Goal: Check status: Check status

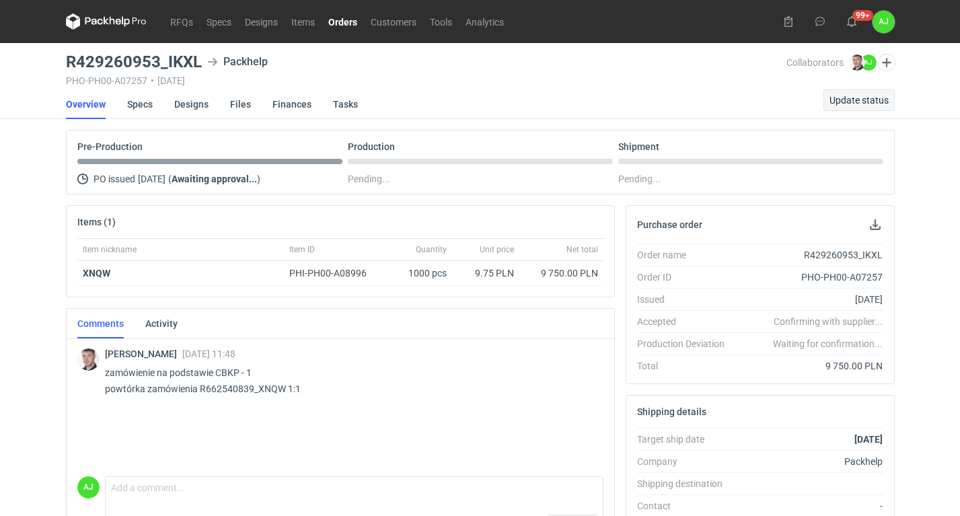
click at [858, 102] on span "Update status" at bounding box center [858, 99] width 59 height 9
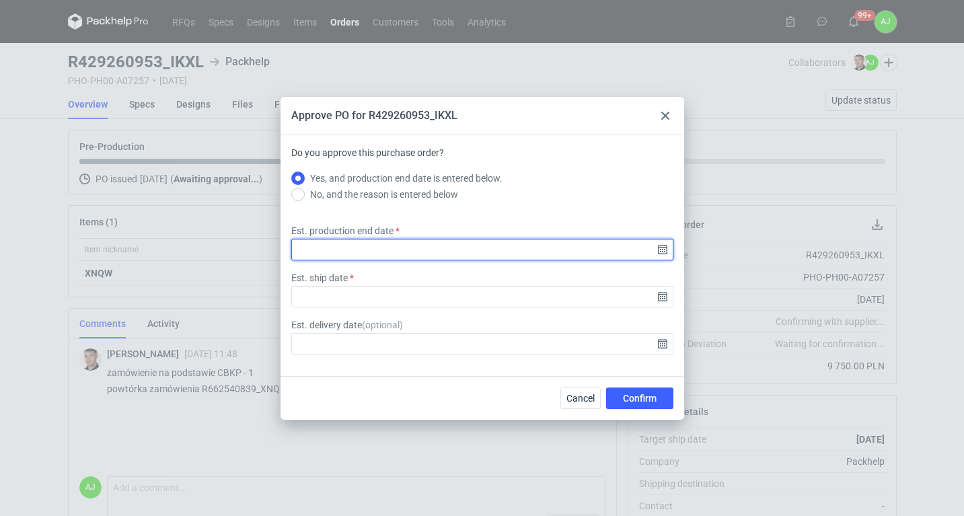
click at [663, 247] on input "Est. production end date" at bounding box center [482, 250] width 382 height 22
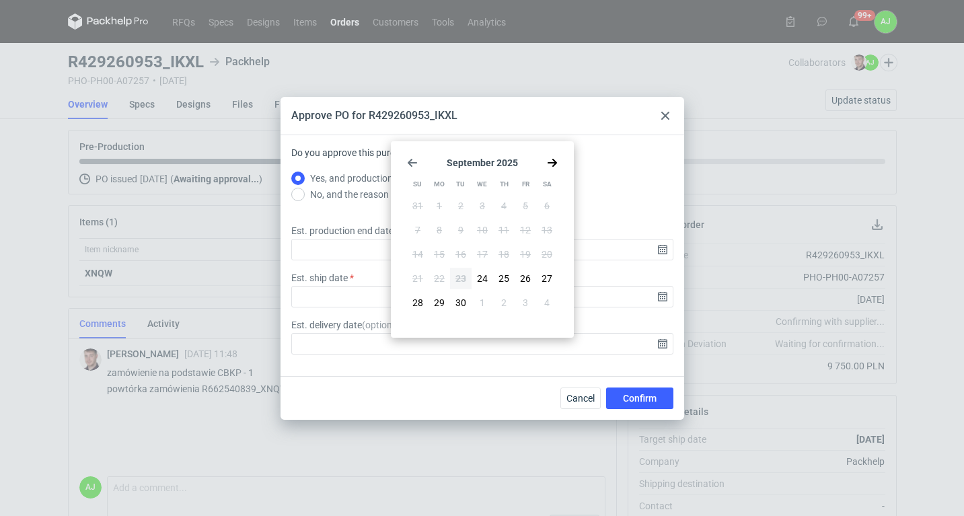
click at [555, 160] on icon "Go forward 1 month" at bounding box center [552, 162] width 11 height 11
click at [483, 229] on span "8" at bounding box center [481, 229] width 5 height 13
type input "[DATE]"
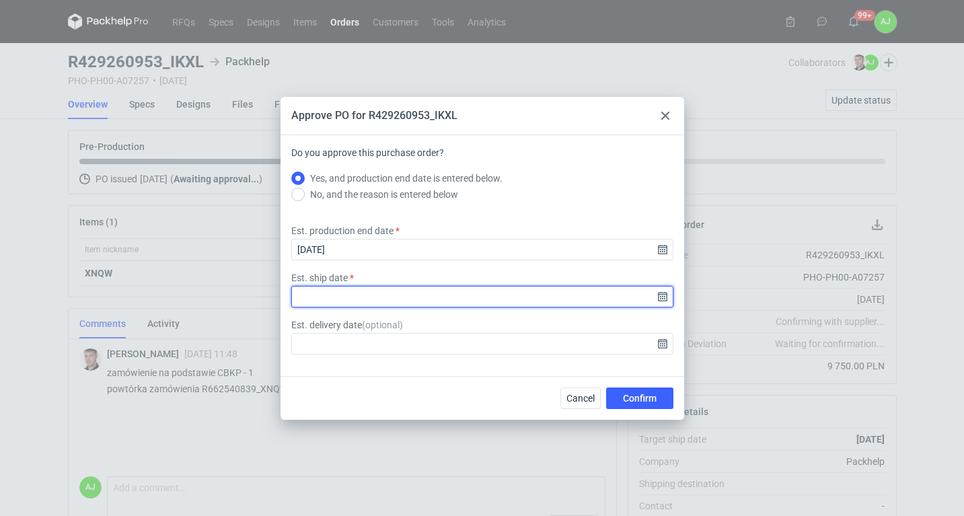
click at [662, 303] on input "Est. ship date" at bounding box center [482, 297] width 382 height 22
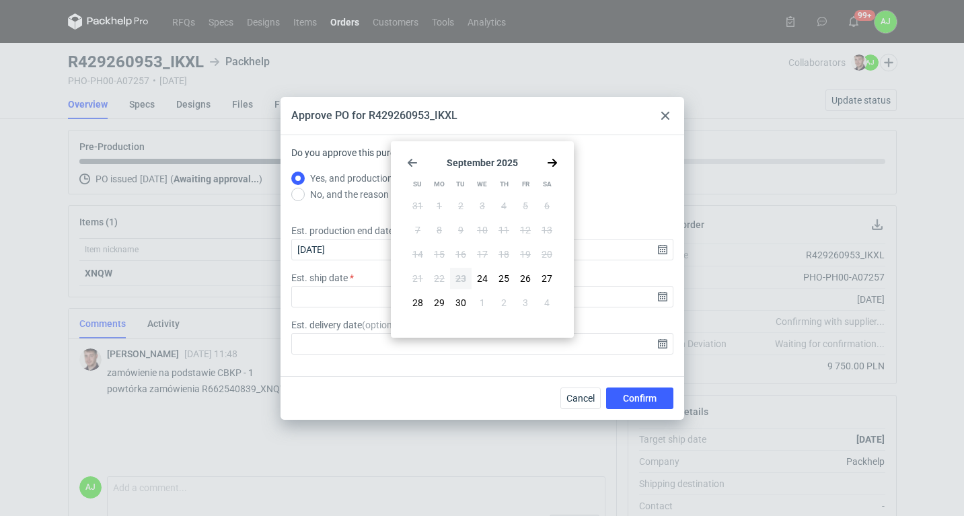
click at [549, 158] on icon "Go forward 1 month" at bounding box center [552, 162] width 11 height 11
click at [504, 230] on span "9" at bounding box center [503, 229] width 5 height 13
type input "[DATE]"
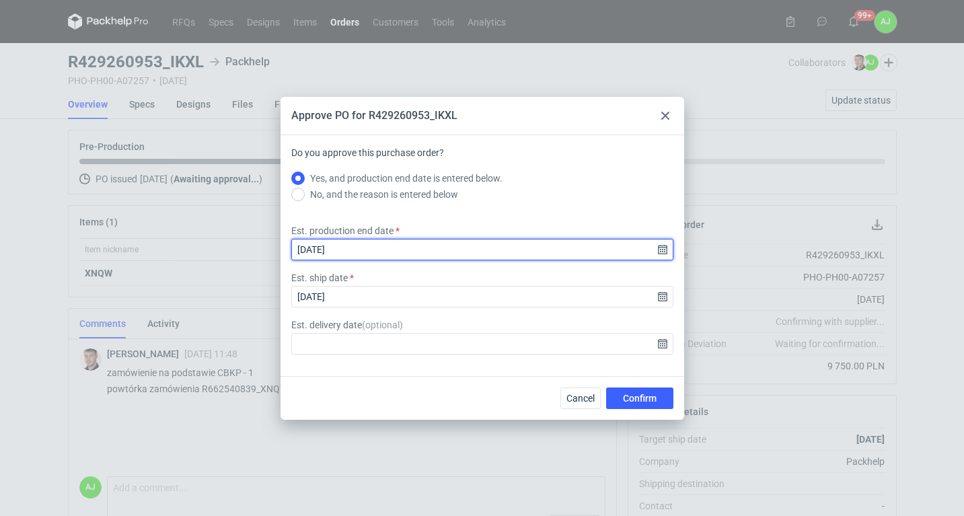
click at [668, 251] on input "[DATE]" at bounding box center [482, 250] width 382 height 22
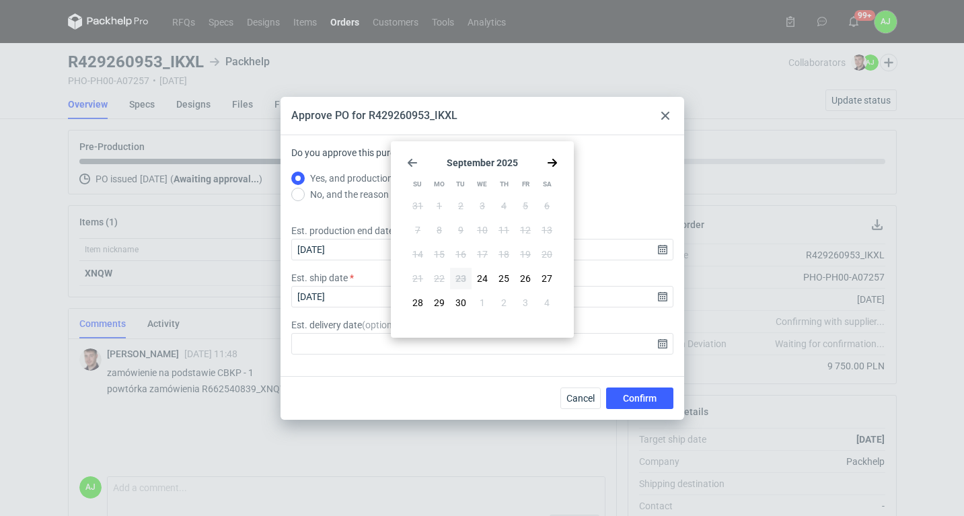
click at [550, 159] on icon "Go forward 1 month" at bounding box center [552, 162] width 11 height 11
click at [463, 250] on span "14" at bounding box center [460, 253] width 11 height 13
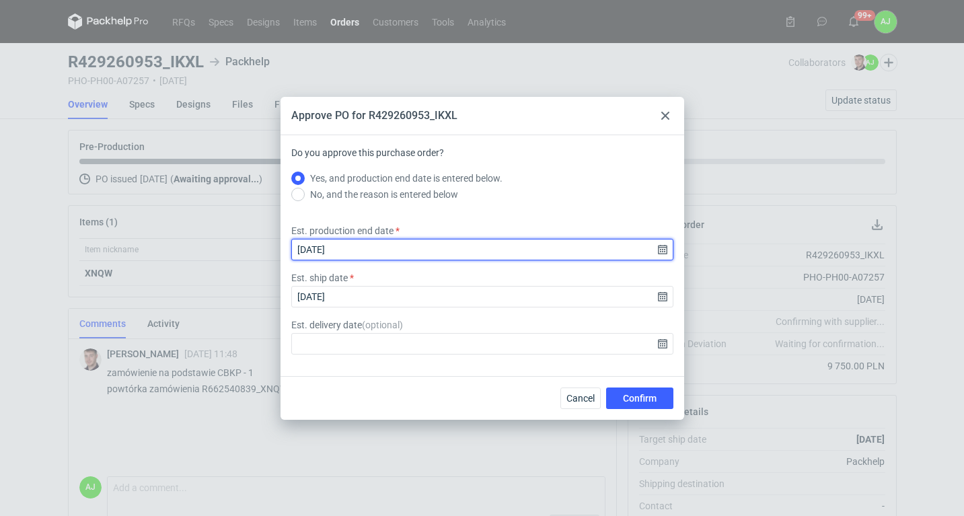
click at [661, 248] on input "[DATE]" at bounding box center [482, 250] width 382 height 22
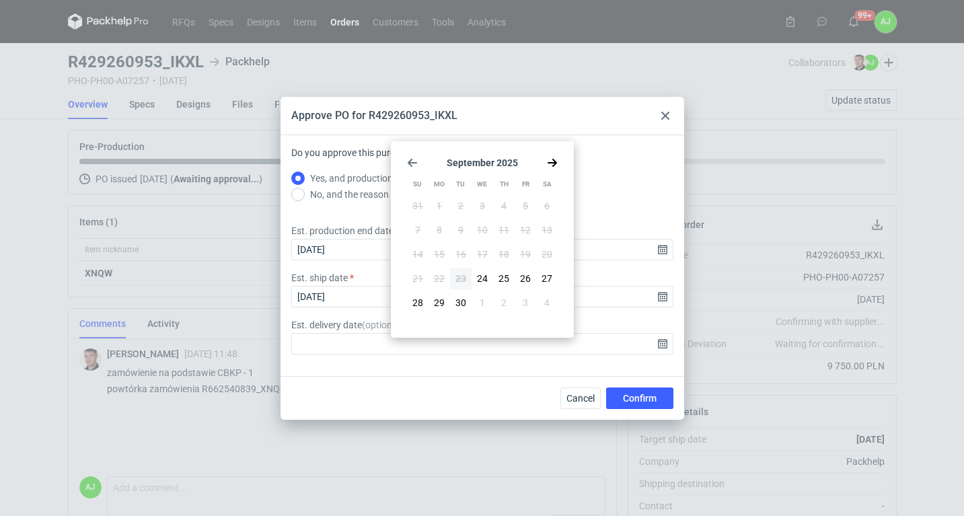
click at [553, 163] on use "Go forward 1 month" at bounding box center [551, 163] width 9 height 8
drag, startPoint x: 480, startPoint y: 229, endPoint x: 535, endPoint y: 218, distance: 56.2
click at [480, 229] on span "8" at bounding box center [481, 229] width 5 height 13
type input "[DATE]"
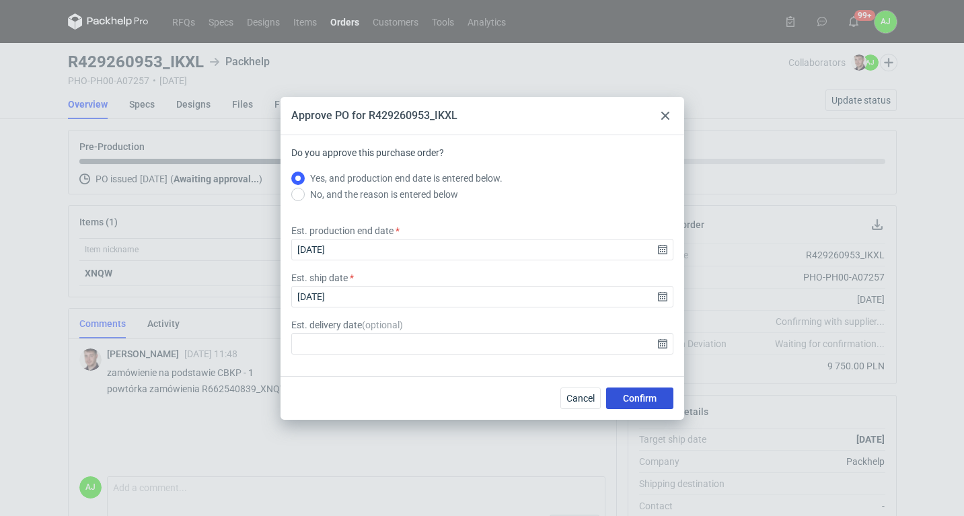
click at [643, 395] on span "Confirm" at bounding box center [640, 397] width 34 height 9
